Goal: Task Accomplishment & Management: Manage account settings

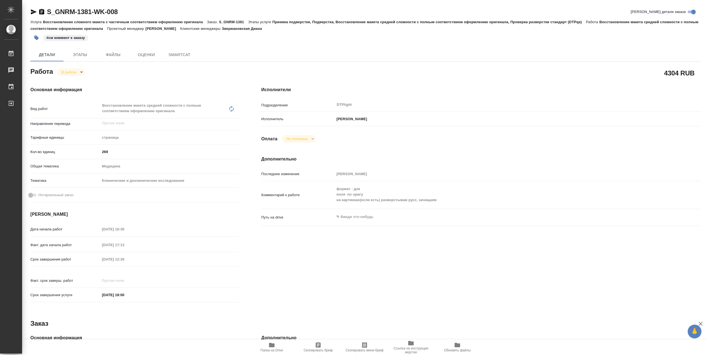
type textarea "x"
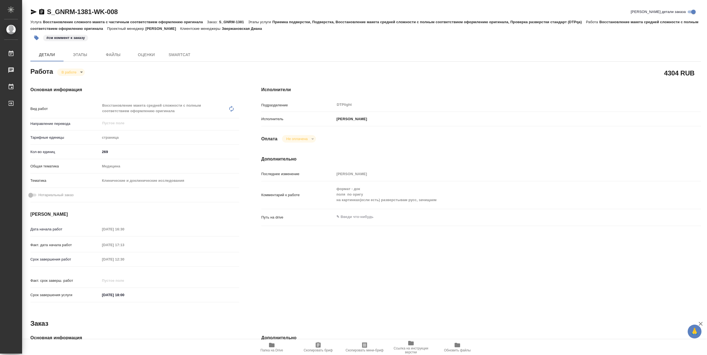
type textarea "x"
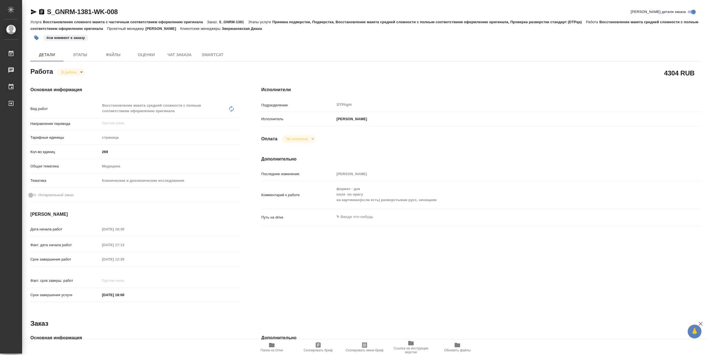
type textarea "x"
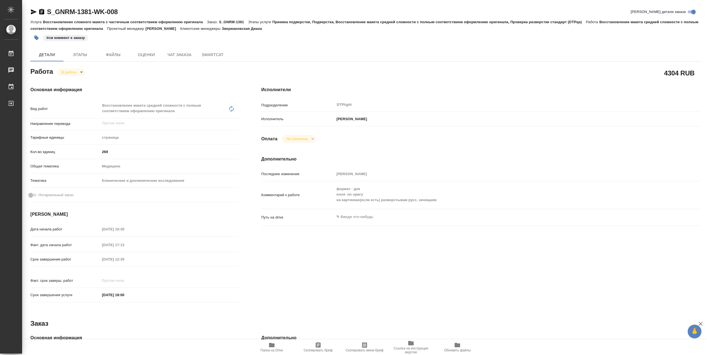
type textarea "x"
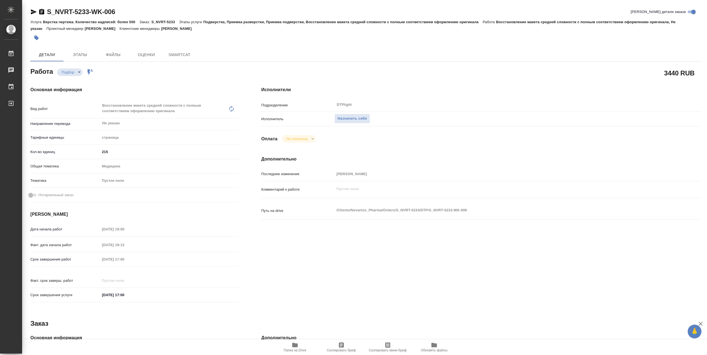
type textarea "x"
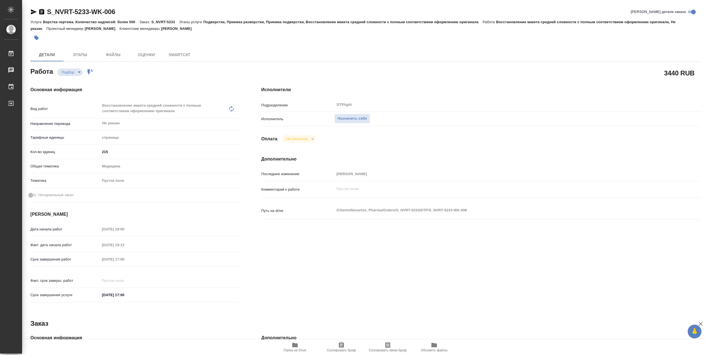
type textarea "x"
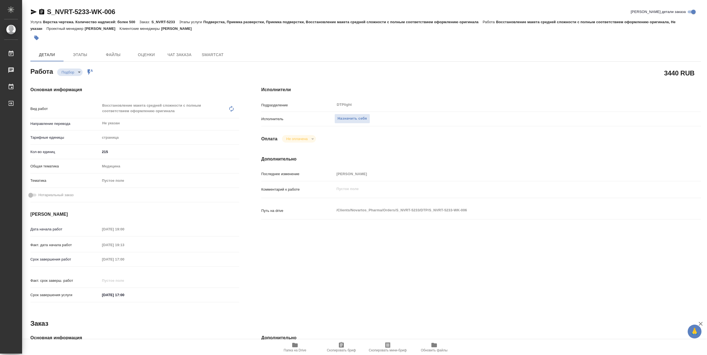
type textarea "x"
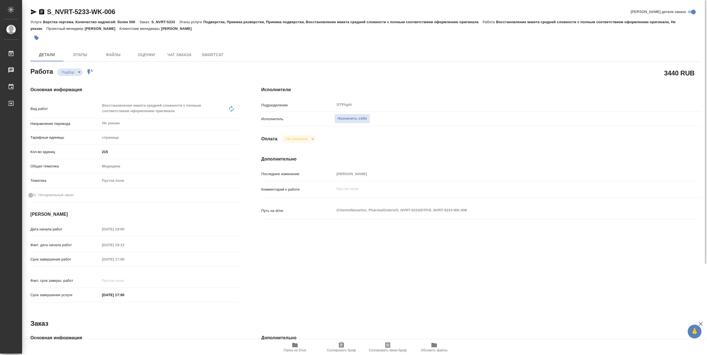
type textarea "x"
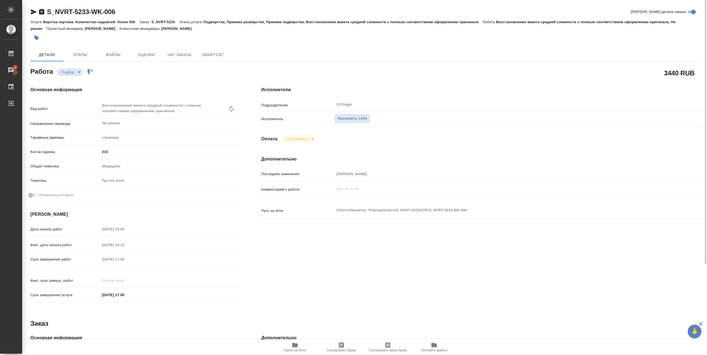
click at [294, 351] on span "Папка на Drive" at bounding box center [294, 350] width 23 height 4
click at [75, 32] on div at bounding box center [253, 38] width 447 height 12
click at [33, 14] on icon "button" at bounding box center [33, 12] width 7 height 7
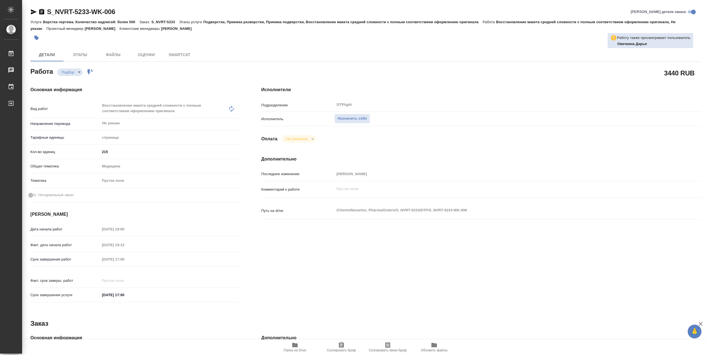
type textarea "x"
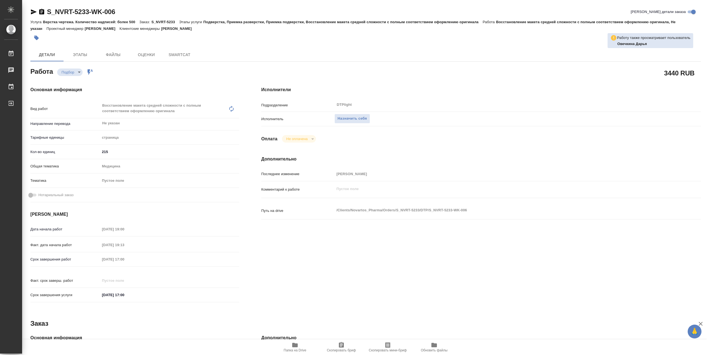
type textarea "x"
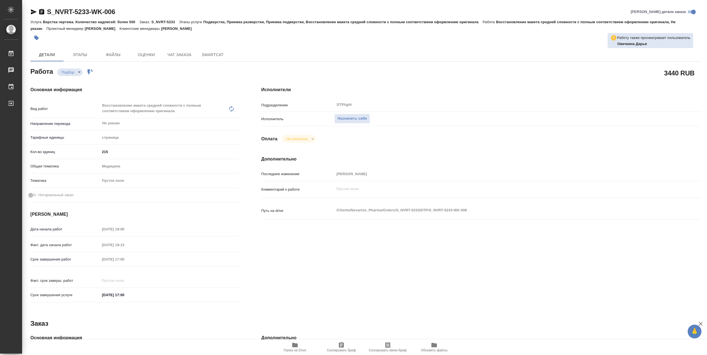
type textarea "x"
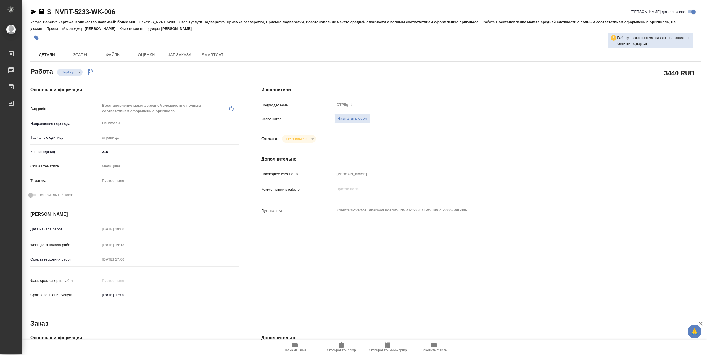
type textarea "x"
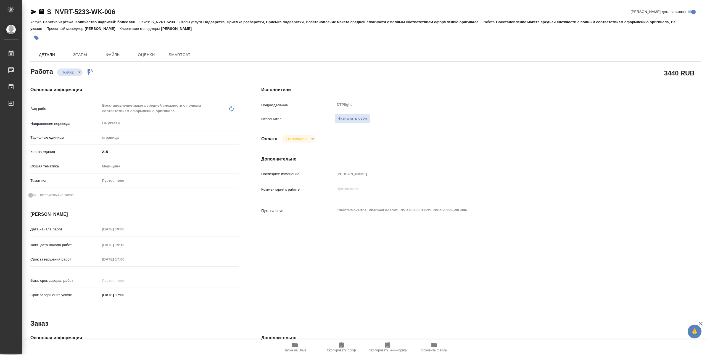
type textarea "x"
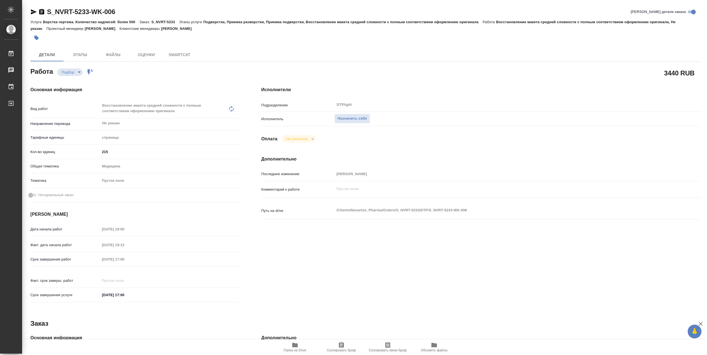
type textarea "x"
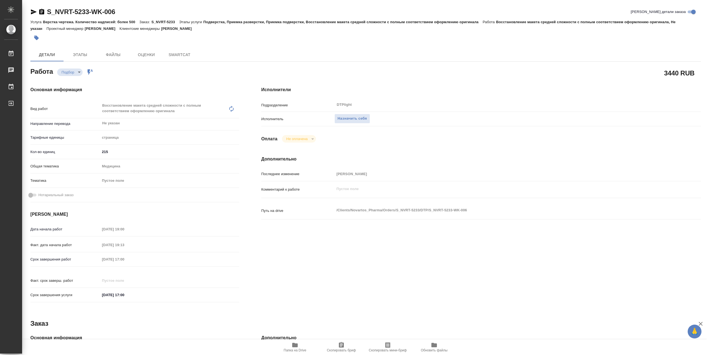
type textarea "x"
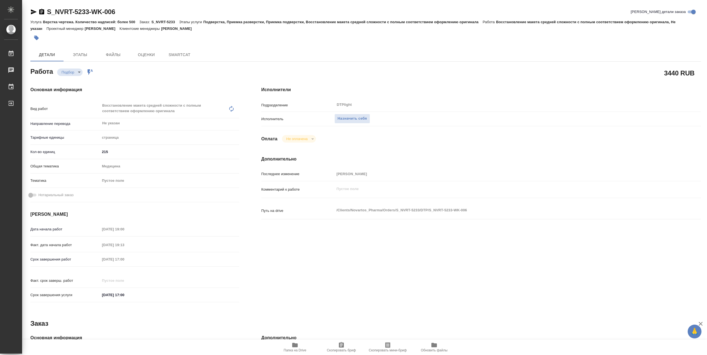
type textarea "x"
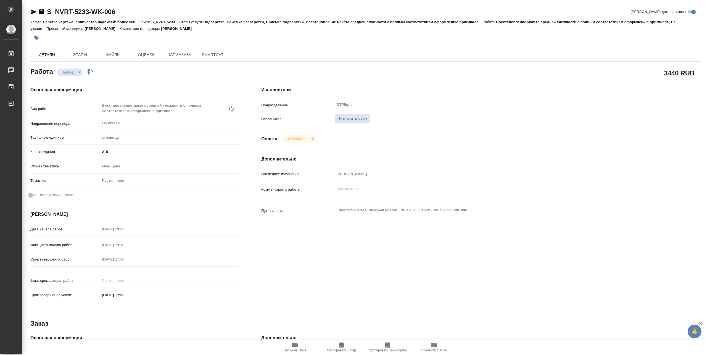
type textarea "x"
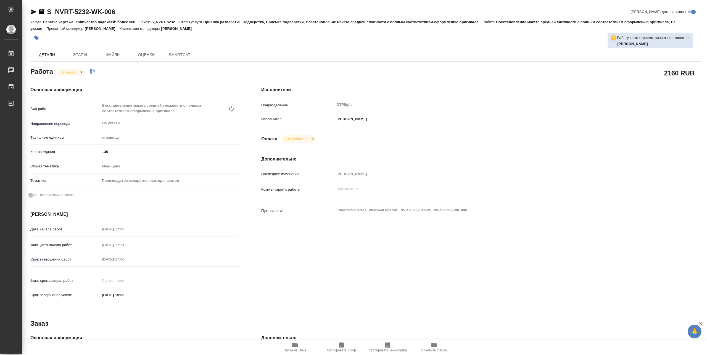
type textarea "x"
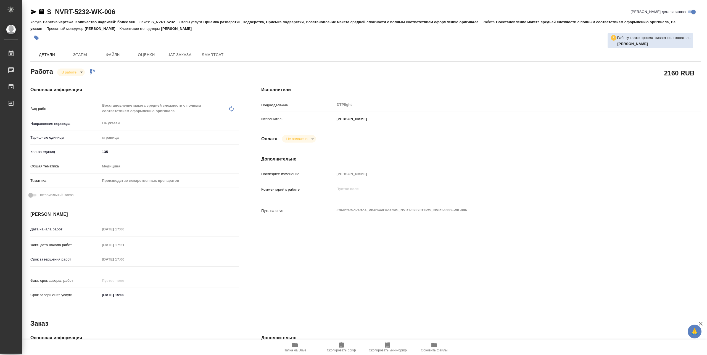
type textarea "x"
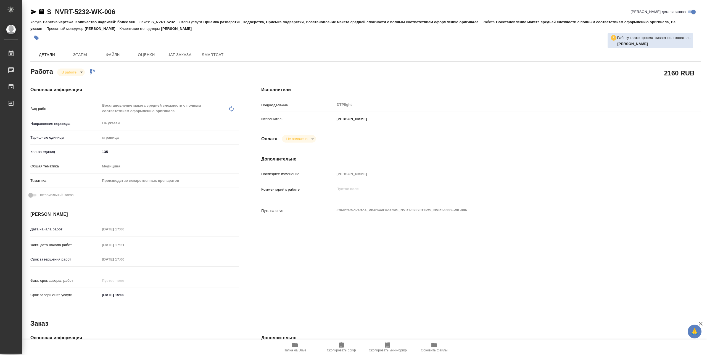
type textarea "x"
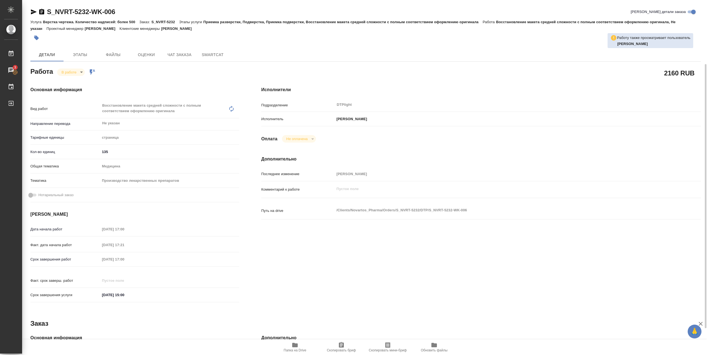
scroll to position [37, 0]
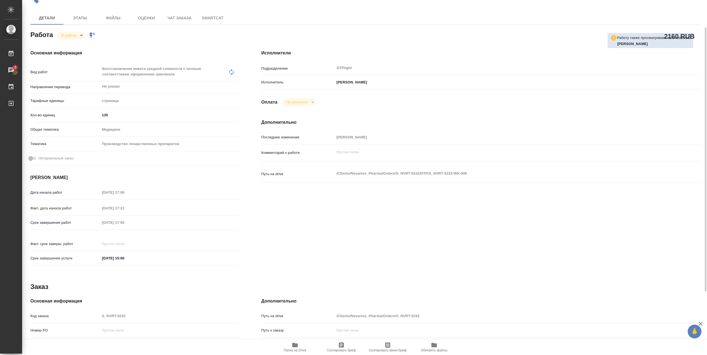
type textarea "x"
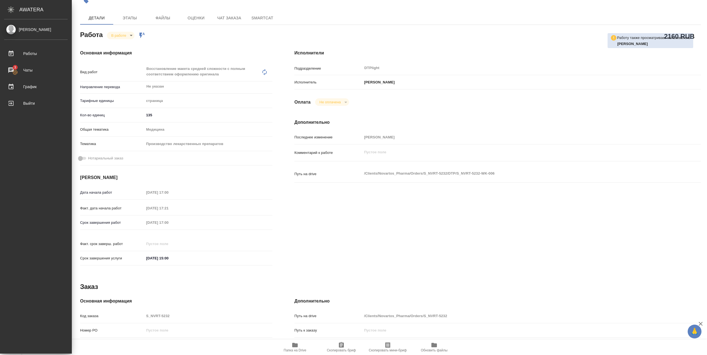
type textarea "x"
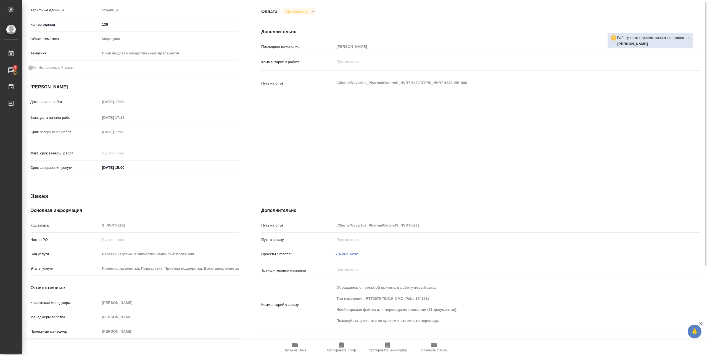
scroll to position [0, 0]
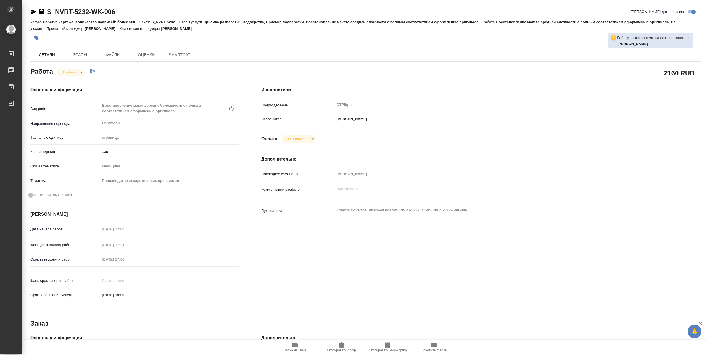
type textarea "x"
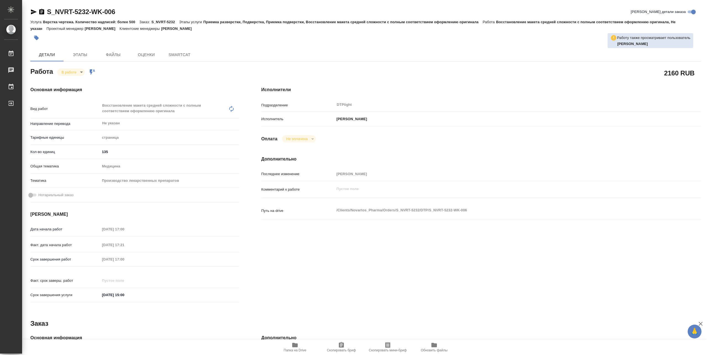
type textarea "x"
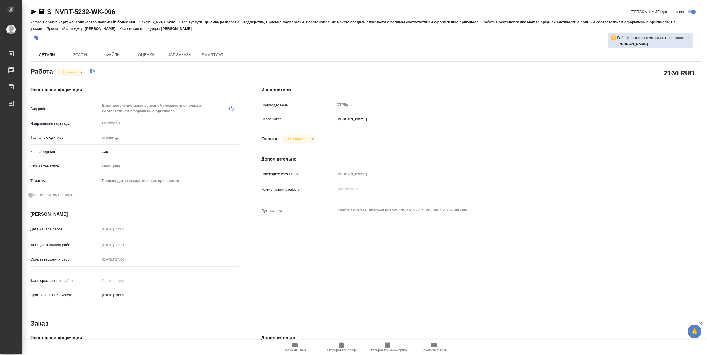
type textarea "x"
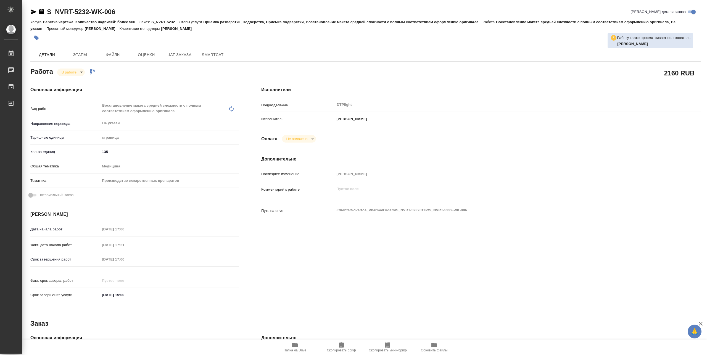
type textarea "x"
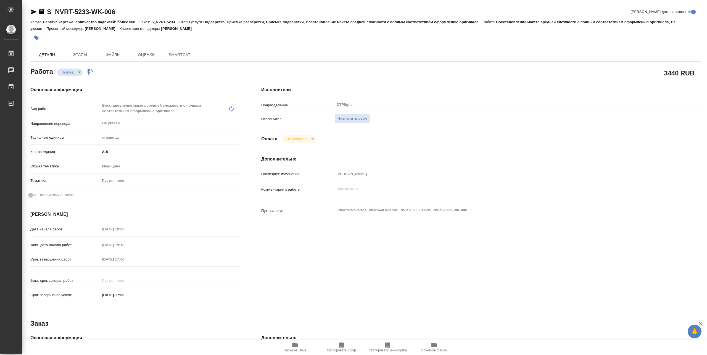
type textarea "x"
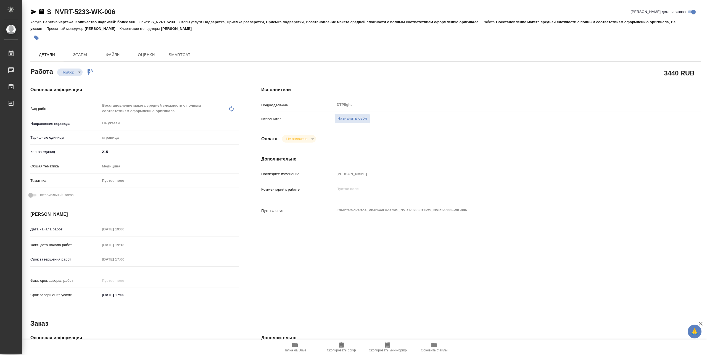
type textarea "x"
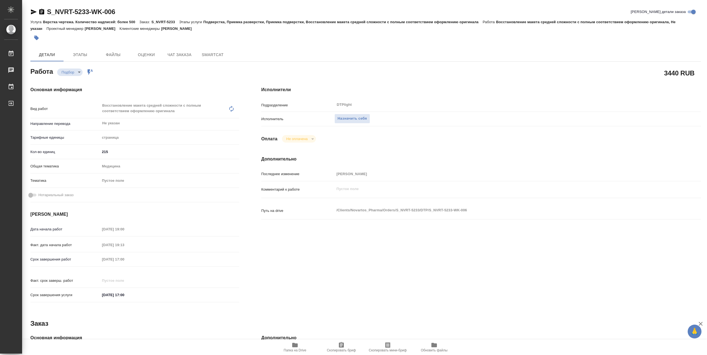
type textarea "x"
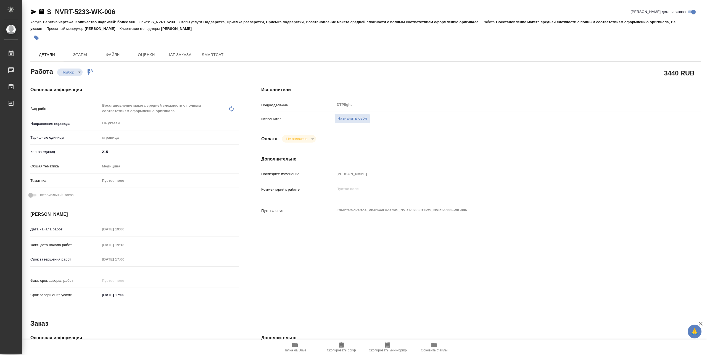
type textarea "x"
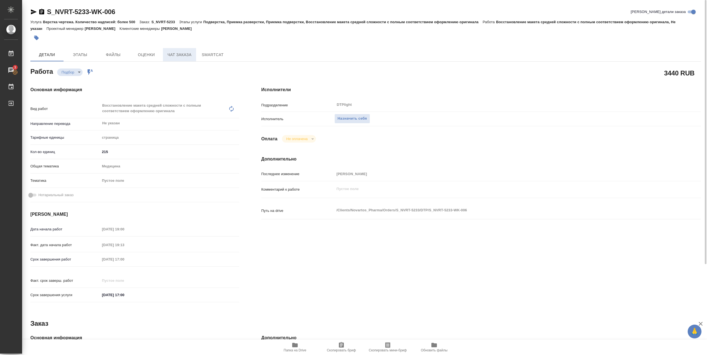
click at [181, 57] on span "Чат заказа" at bounding box center [179, 54] width 26 height 7
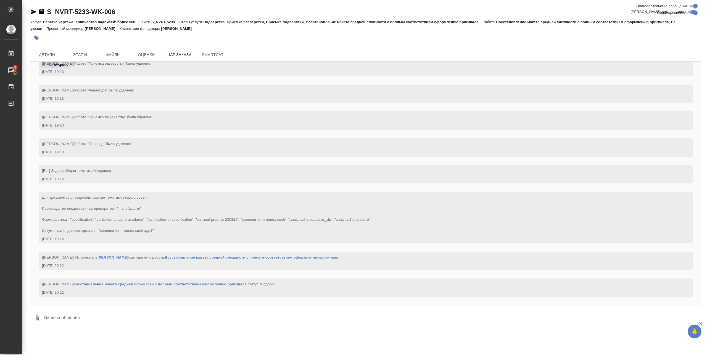
scroll to position [1687, 0]
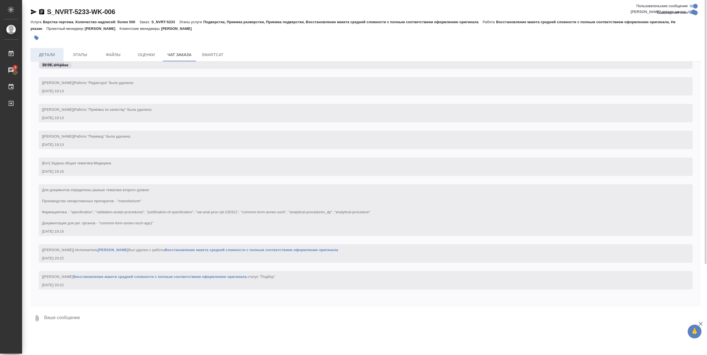
click at [46, 52] on span "Детали" at bounding box center [47, 54] width 26 height 7
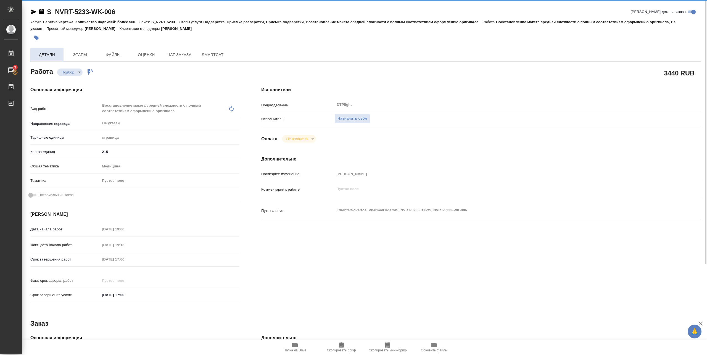
type textarea "x"
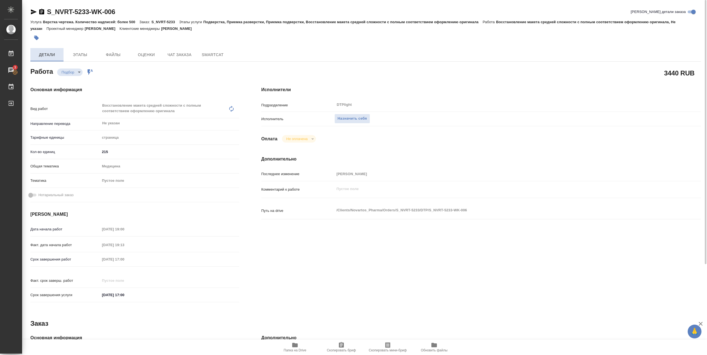
type textarea "x"
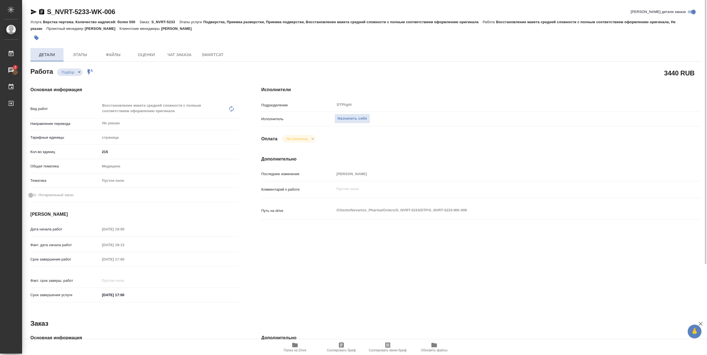
type textarea "x"
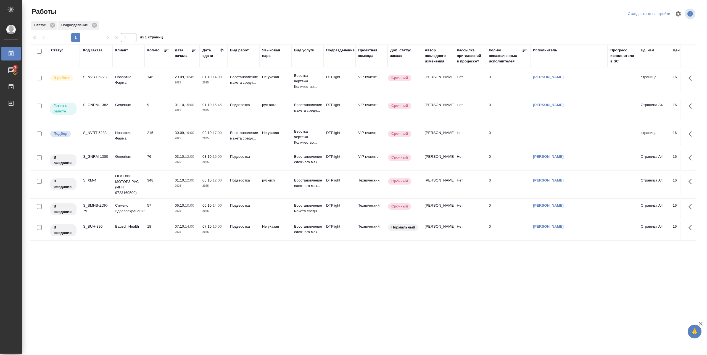
click at [197, 115] on td "01.10, 15:00 2025" at bounding box center [186, 108] width 28 height 19
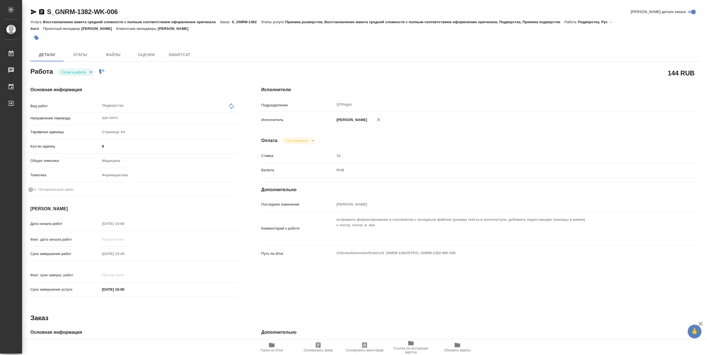
type textarea "x"
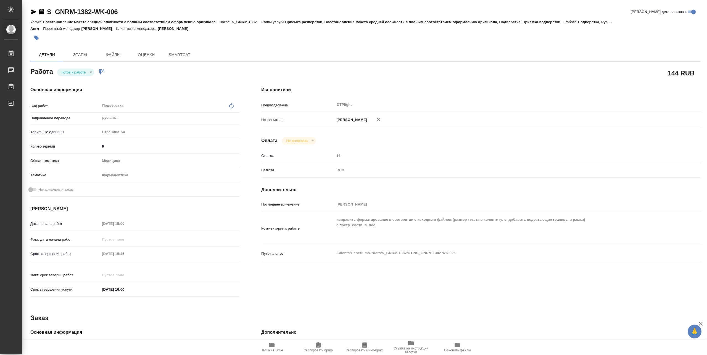
type textarea "x"
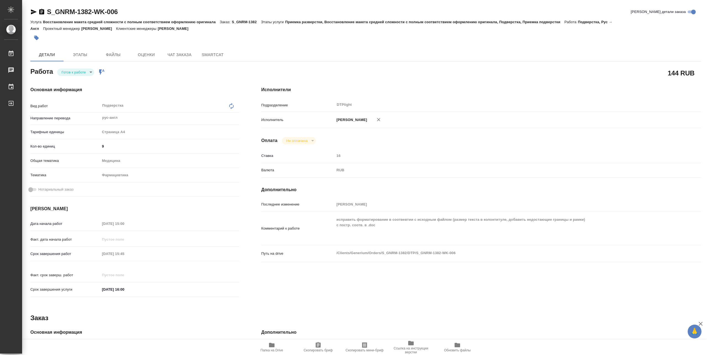
type textarea "x"
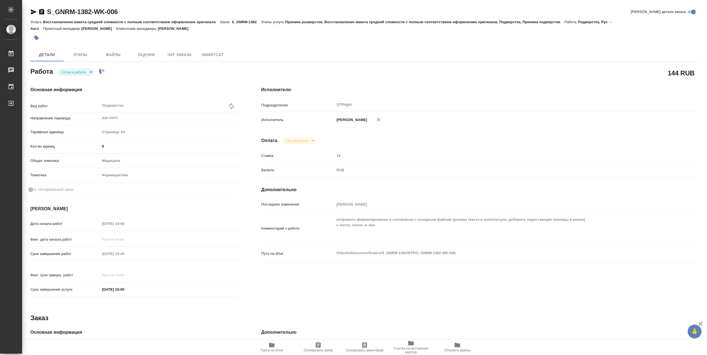
click at [82, 77] on div "Основная информация Вид работ Подверстка x ​ Направление перевода рус-англ ​ Та…" at bounding box center [134, 193] width 231 height 236
click at [81, 73] on body "🙏 .cls-1 fill:#fff; AWATERA Pankina Anna Работы Чаты График Выйти S_GNRM-1382-W…" at bounding box center [353, 177] width 707 height 355
type textarea "x"
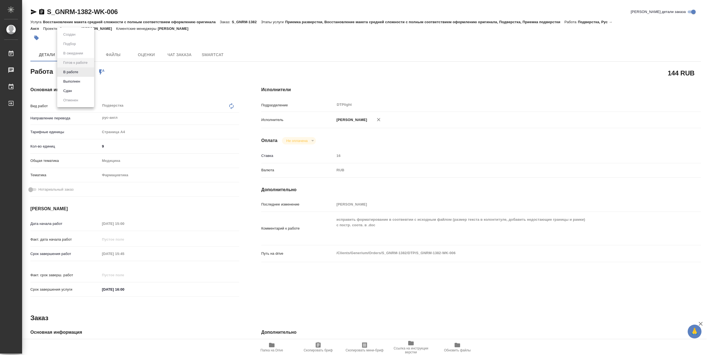
type textarea "x"
click at [271, 345] on div at bounding box center [353, 177] width 707 height 355
click at [272, 346] on icon "button" at bounding box center [272, 345] width 6 height 4
click at [85, 74] on body "🙏 .cls-1 fill:#fff; AWATERA Pankina Anna Работы 3 Чаты График Выйти S_GNRM-1382…" at bounding box center [353, 177] width 707 height 355
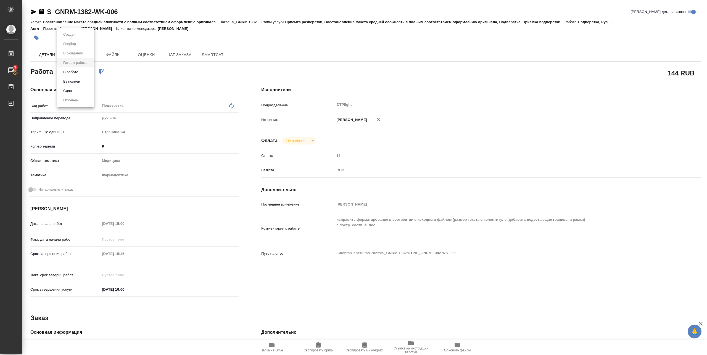
click at [73, 70] on button "В работе" at bounding box center [71, 72] width 18 height 6
type textarea "x"
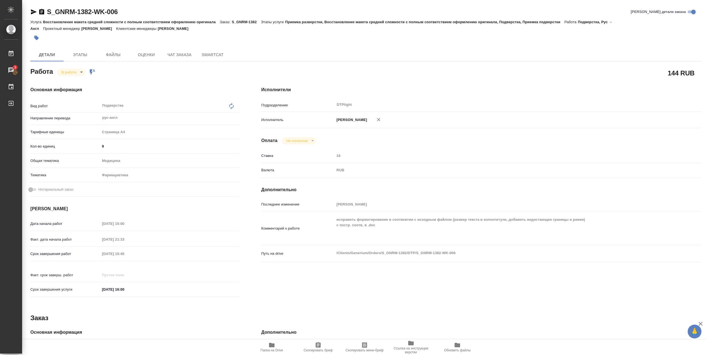
type textarea "x"
click at [174, 56] on span "Чат заказа" at bounding box center [179, 54] width 26 height 7
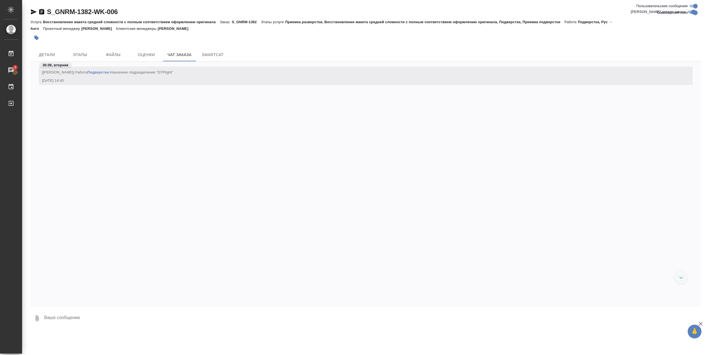
scroll to position [8260, 0]
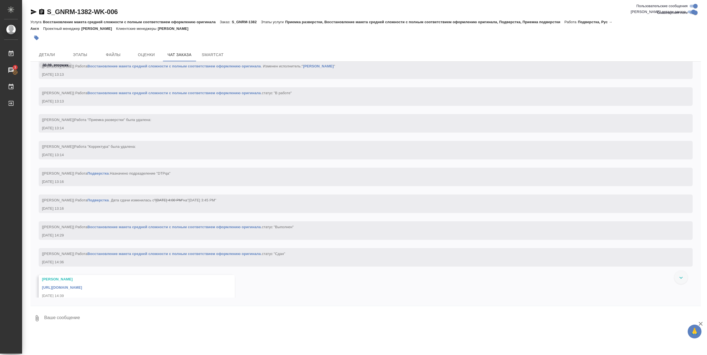
click at [149, 229] on link "Восстановление макета средней сложности с полным соответствием оформлению ориги…" at bounding box center [173, 227] width 173 height 4
click at [54, 53] on span "Детали" at bounding box center [47, 54] width 26 height 7
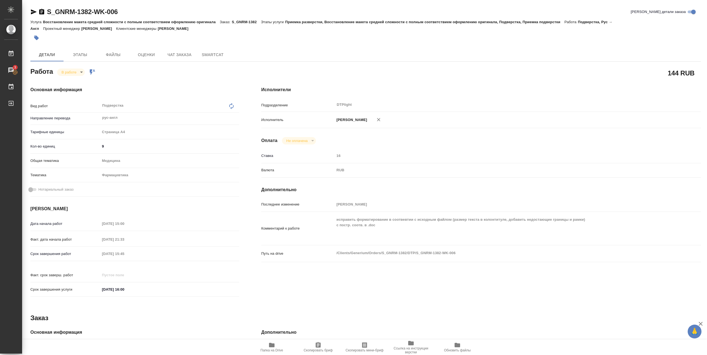
type textarea "x"
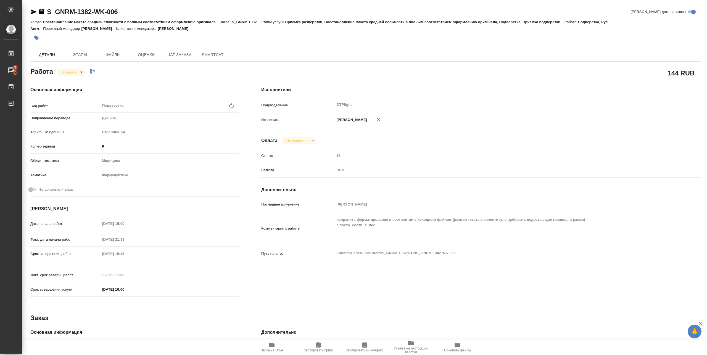
type textarea "x"
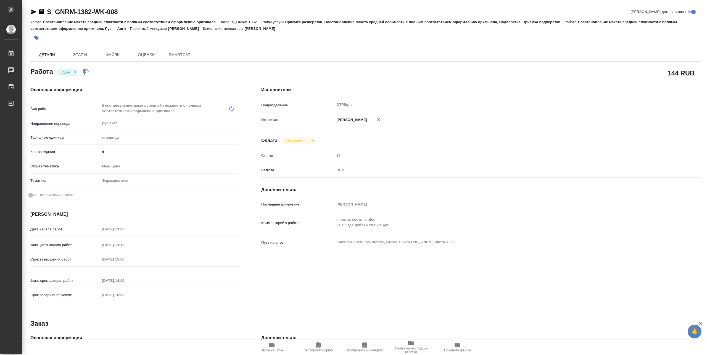
type textarea "x"
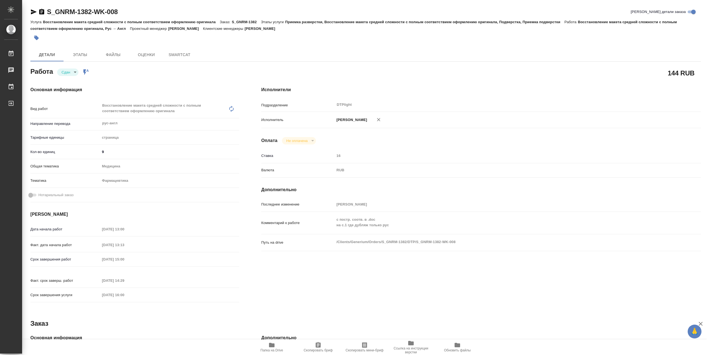
type textarea "x"
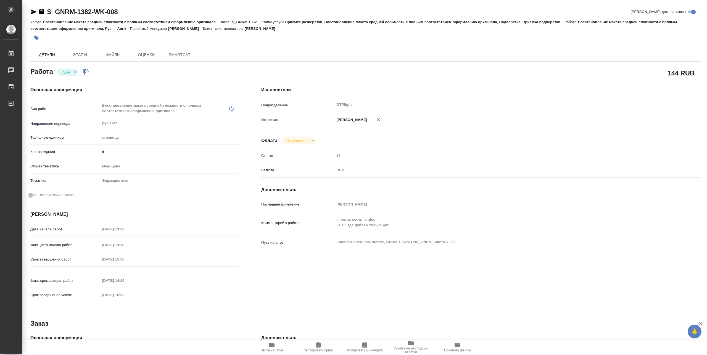
type textarea "x"
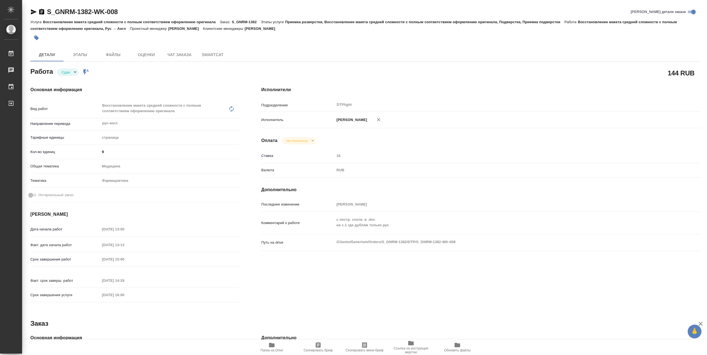
type textarea "x"
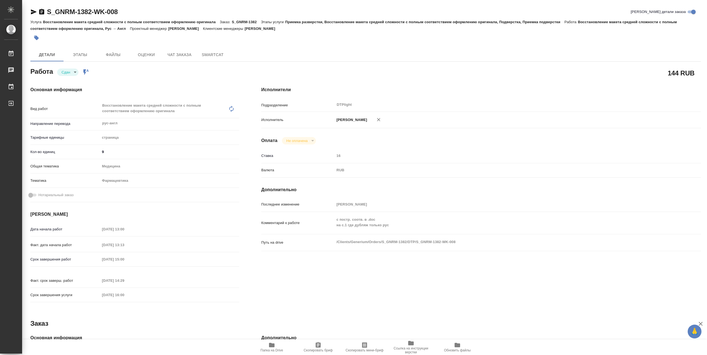
type textarea "x"
